Goal: Information Seeking & Learning: Learn about a topic

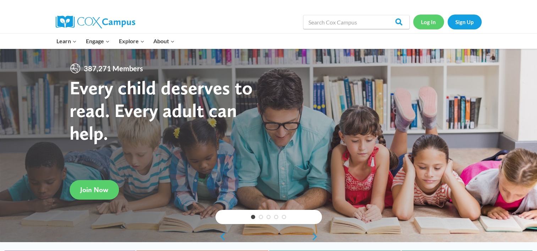
click at [429, 22] on link "Log In" at bounding box center [428, 22] width 31 height 15
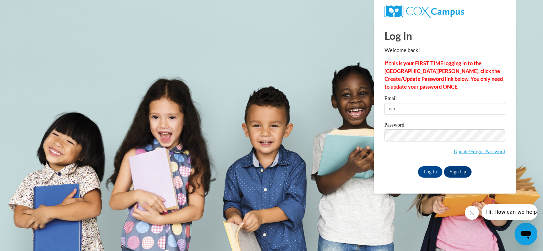
type input "[EMAIL_ADDRESS][DOMAIN_NAME]"
click at [430, 173] on input "Log In" at bounding box center [430, 172] width 25 height 11
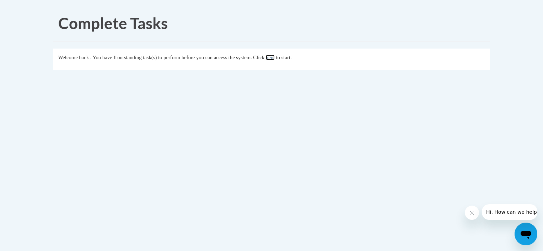
click at [274, 58] on link "here" at bounding box center [270, 58] width 9 height 6
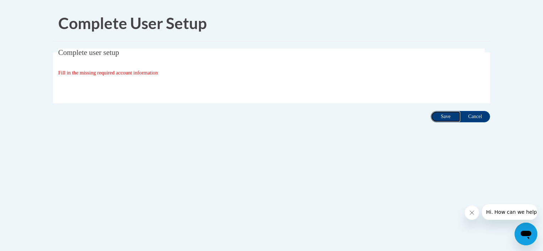
click at [439, 118] on input "Save" at bounding box center [445, 116] width 30 height 11
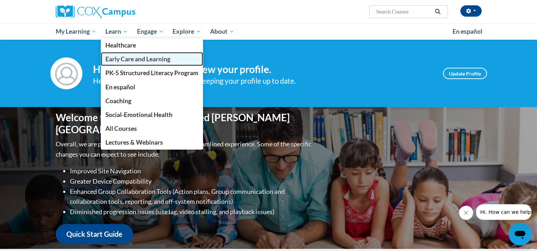
click at [119, 60] on span "Early Care and Learning" at bounding box center [137, 58] width 65 height 7
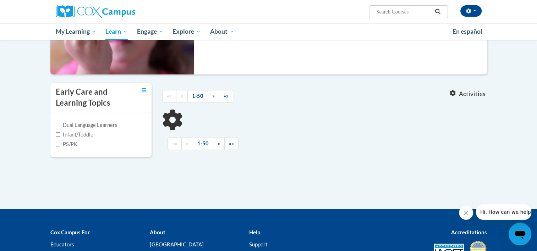
scroll to position [116, 0]
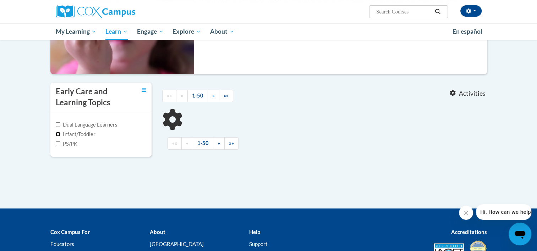
click at [59, 134] on input "Infant/Toddler" at bounding box center [58, 134] width 5 height 5
checkbox input "true"
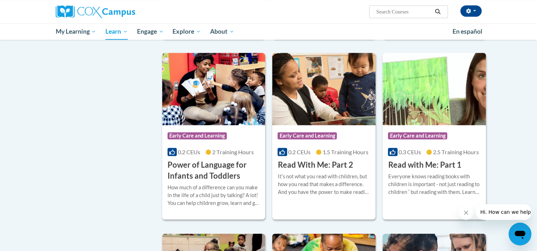
scroll to position [375, 0]
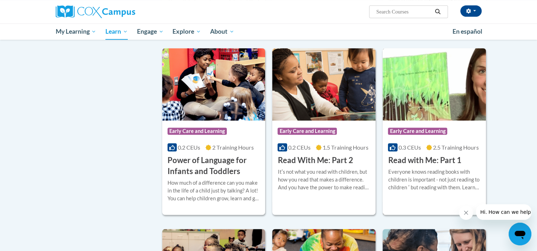
click at [432, 94] on img at bounding box center [434, 84] width 103 height 72
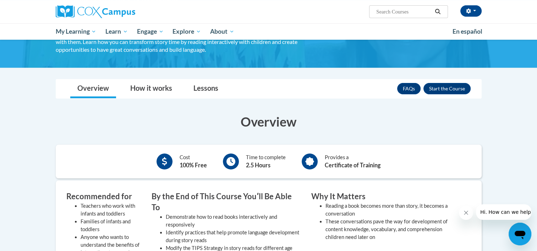
scroll to position [60, 0]
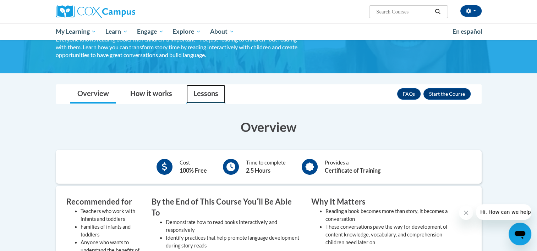
click at [197, 94] on link "Lessons" at bounding box center [205, 94] width 39 height 19
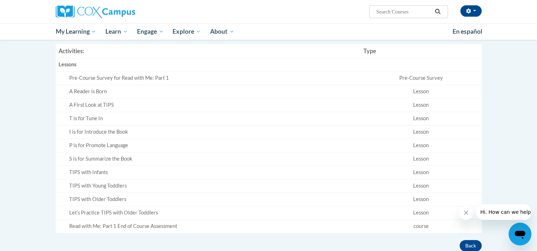
scroll to position [153, 0]
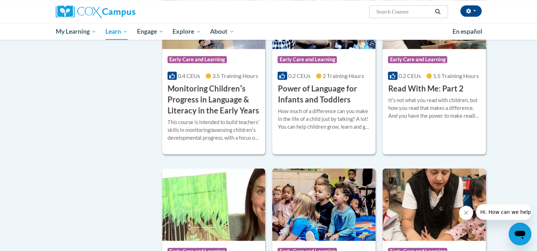
scroll to position [643, 0]
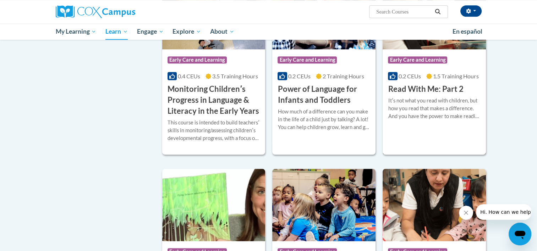
click at [435, 108] on div "Itʹs not what you read with children, but how you read that makes a difference.…" at bounding box center [434, 108] width 93 height 23
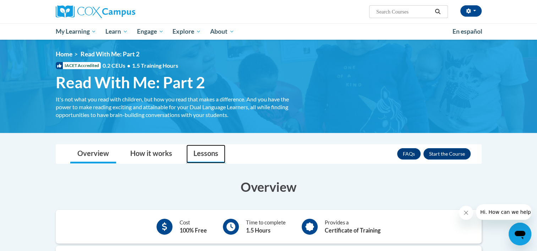
click at [205, 152] on link "Lessons" at bounding box center [205, 154] width 39 height 19
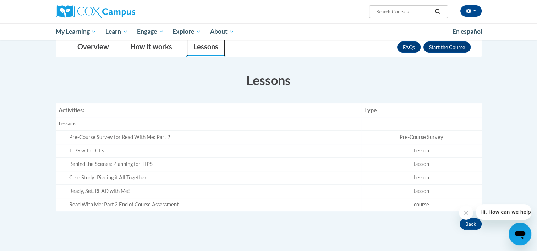
scroll to position [58, 0]
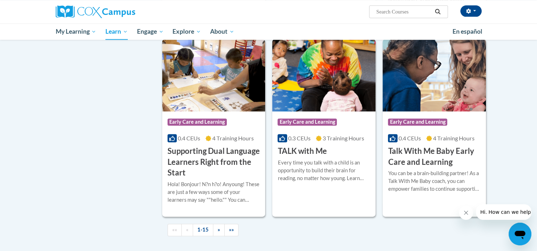
scroll to position [979, 0]
